Goal: Find contact information: Find contact information

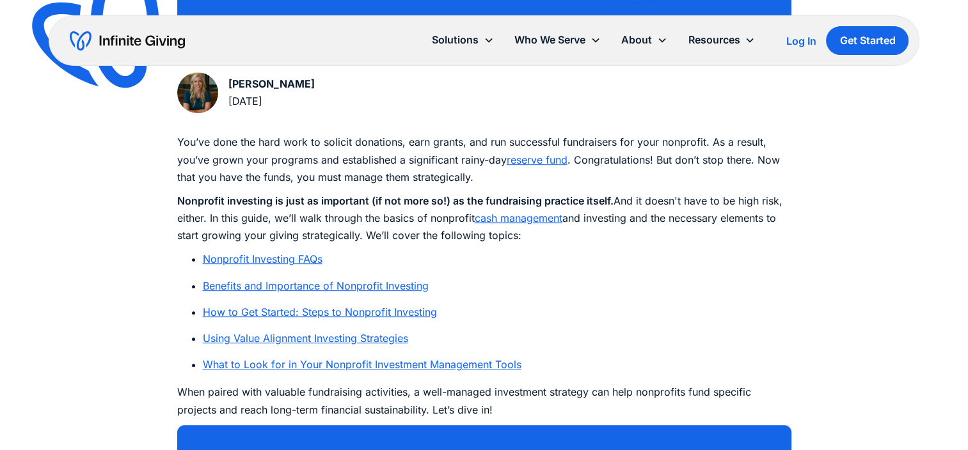
click at [206, 91] on img at bounding box center [197, 92] width 41 height 41
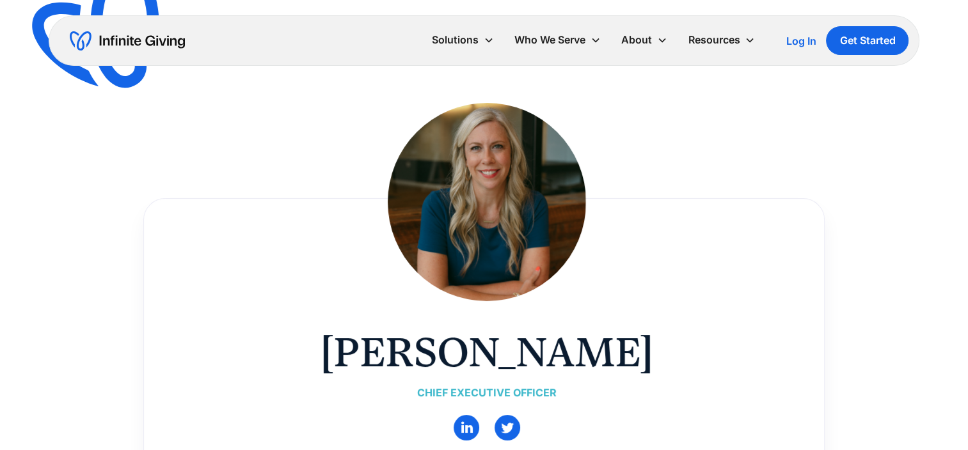
click at [77, 283] on div "[PERSON_NAME] Chief Executive Officer [PERSON_NAME] is the Chief Executive Offi…" at bounding box center [484, 246] width 968 height 493
